Goal: Task Accomplishment & Management: Use online tool/utility

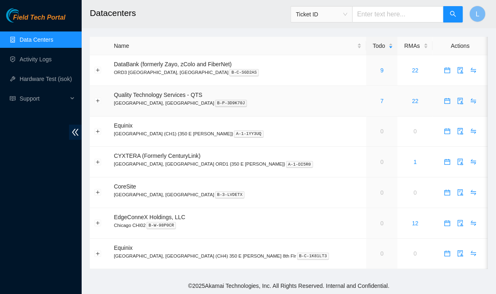
click at [371, 104] on div "7" at bounding box center [382, 100] width 22 height 9
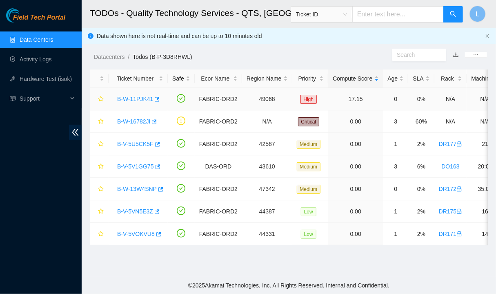
click at [131, 102] on link "B-W-11PJK41" at bounding box center [135, 99] width 36 height 7
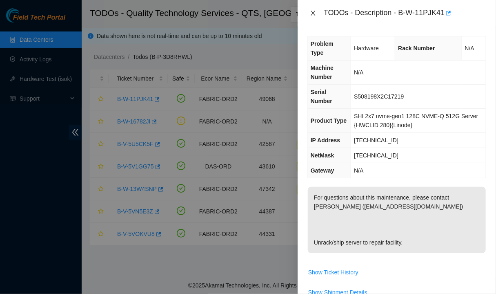
click at [314, 16] on icon "close" at bounding box center [313, 13] width 7 height 7
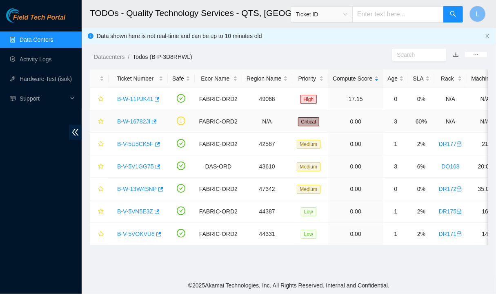
click at [133, 121] on link "B-W-16782JI" at bounding box center [133, 121] width 33 height 7
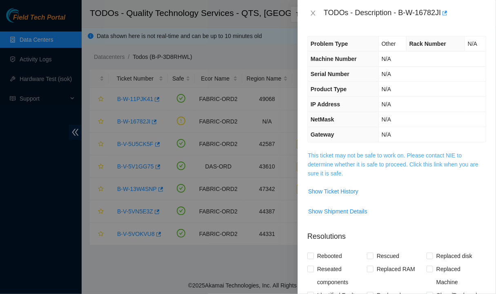
click at [332, 156] on link "This ticket may not be safe to work on. Please contact NIE to determine whether…" at bounding box center [393, 164] width 171 height 25
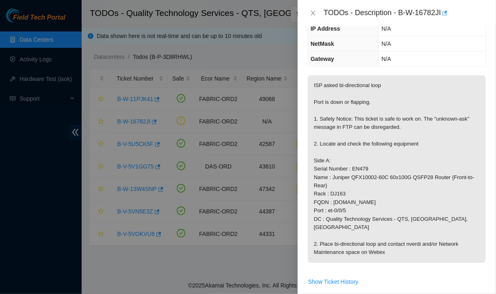
scroll to position [77, 0]
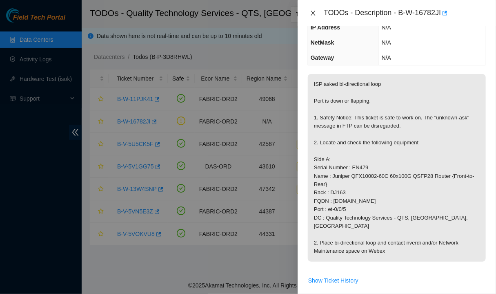
click at [314, 14] on icon "close" at bounding box center [313, 13] width 4 height 5
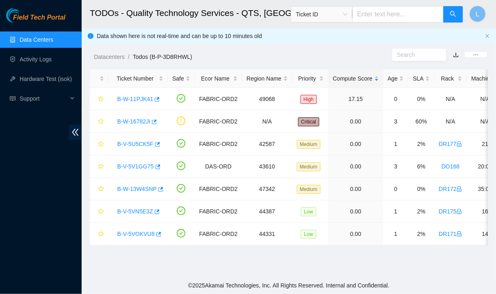
scroll to position [104, 0]
click at [134, 122] on link "B-W-16782JI" at bounding box center [133, 121] width 33 height 7
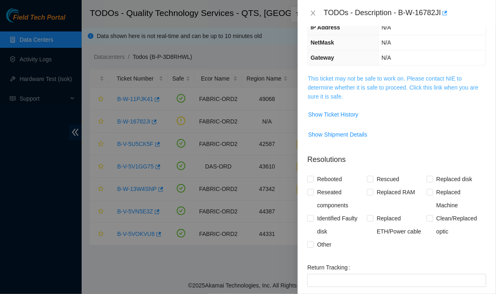
click at [358, 86] on link "This ticket may not be safe to work on. Please contact NIE to determine whether…" at bounding box center [393, 87] width 171 height 25
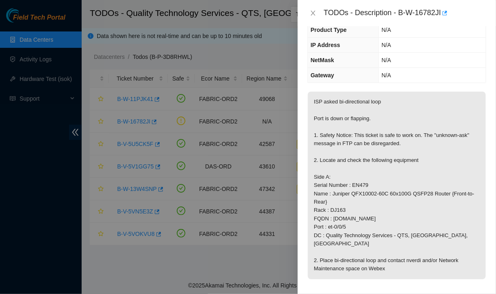
scroll to position [0, 0]
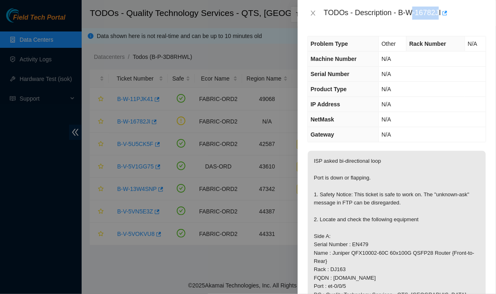
drag, startPoint x: 440, startPoint y: 13, endPoint x: 414, endPoint y: 14, distance: 26.2
click at [414, 14] on div "TODOs - Description - B-W-16782JI" at bounding box center [405, 13] width 163 height 13
click at [397, 11] on div "TODOs - Description - B-W-16782JI" at bounding box center [405, 13] width 163 height 13
drag, startPoint x: 399, startPoint y: 13, endPoint x: 442, endPoint y: 18, distance: 43.6
click at [442, 18] on div "TODOs - Description - B-W-16782JI" at bounding box center [405, 13] width 163 height 13
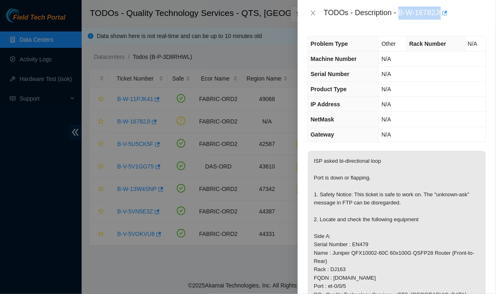
copy div "B-W-16782JI"
click at [313, 11] on icon "close" at bounding box center [313, 13] width 7 height 7
